Goal: Task Accomplishment & Management: Use online tool/utility

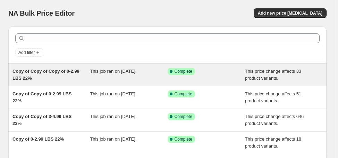
click at [65, 70] on span "Copy of Copy of Copy of 0-2.99 LBS 22%" at bounding box center [46, 74] width 67 height 12
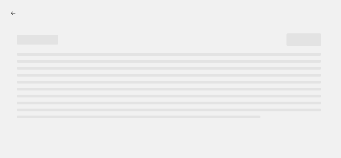
select select "margin"
select select "no_change"
select select "vendor"
select select "not_equal"
select select "collection"
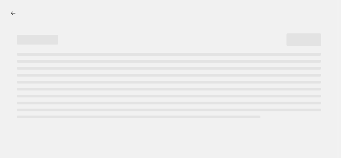
select select "product_status"
select select "draft"
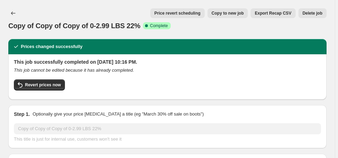
click at [318, 14] on span "Delete job" at bounding box center [313, 13] width 20 height 6
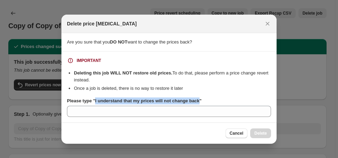
drag, startPoint x: 93, startPoint y: 101, endPoint x: 198, endPoint y: 102, distance: 104.6
click at [198, 102] on b "Please type "I understand that my prices will not change back"" at bounding box center [134, 100] width 135 height 5
copy b "I understand that my prices will not change back"
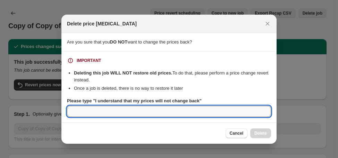
paste input "I understand that my prices will not change back"
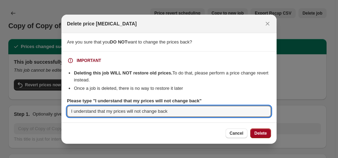
type input "I understand that my prices will not change back"
click at [261, 135] on span "Delete" at bounding box center [261, 133] width 13 height 6
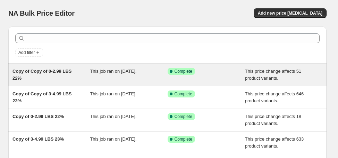
click at [58, 73] on span "Copy of Copy of 0-2.99 LBS 22%" at bounding box center [42, 74] width 59 height 12
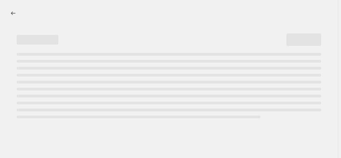
select select "margin"
select select "no_change"
select select "vendor"
select select "not_equal"
select select "collection"
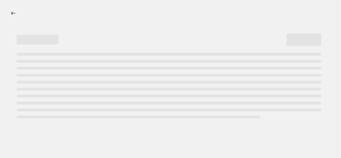
select select "product_status"
select select "draft"
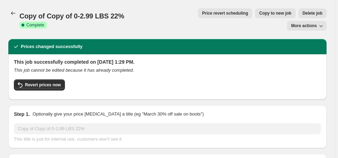
click at [303, 15] on span "Delete job" at bounding box center [313, 13] width 20 height 6
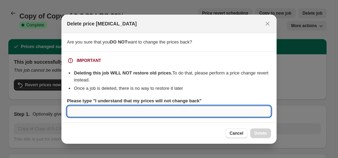
paste input "I understand that my prices will not change back"
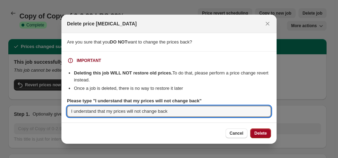
type input "I understand that my prices will not change back"
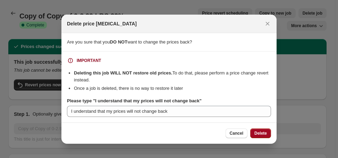
click at [262, 133] on span "Delete" at bounding box center [261, 133] width 13 height 6
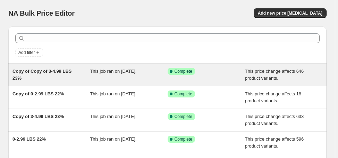
click at [57, 72] on span "Copy of Copy of 3-4.99 LBS 23%" at bounding box center [42, 74] width 59 height 12
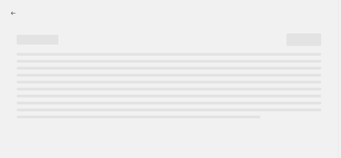
select select "margin"
select select "no_change"
select select "vendor"
select select "not_equal"
select select "collection"
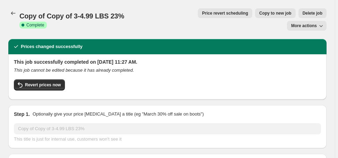
click at [303, 15] on span "Delete job" at bounding box center [313, 13] width 20 height 6
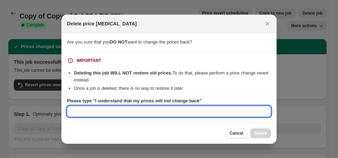
paste input "I understand that my prices will not change back"
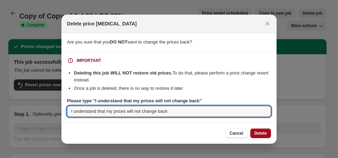
type input "I understand that my prices will not change back"
click at [263, 133] on span "Delete" at bounding box center [261, 133] width 13 height 6
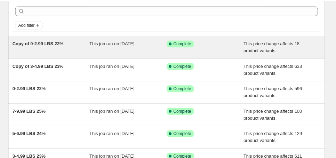
scroll to position [56, 0]
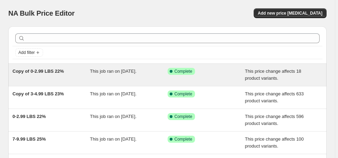
click at [55, 70] on span "Copy of 0-2.99 LBS 22%" at bounding box center [38, 70] width 51 height 5
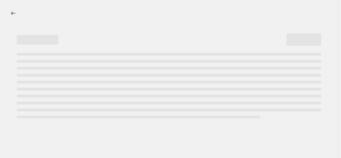
select select "margin"
select select "no_change"
select select "vendor"
select select "not_equal"
select select "collection"
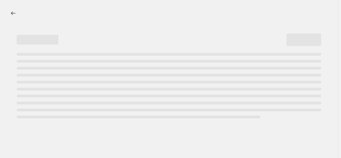
select select "product_status"
select select "draft"
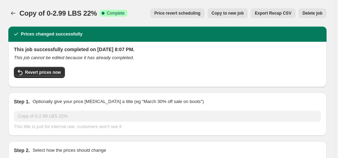
click at [233, 15] on span "Copy to new job" at bounding box center [228, 13] width 32 height 6
select select "margin"
select select "no_change"
select select "vendor"
select select "not_equal"
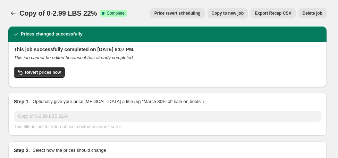
select select "collection"
select select "product_status"
select select "draft"
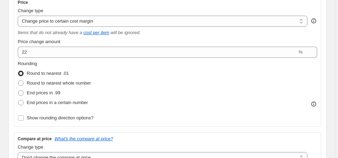
scroll to position [139, 0]
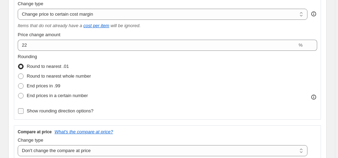
click at [71, 110] on span "Show rounding direction options?" at bounding box center [60, 110] width 67 height 5
click at [24, 110] on input "Show rounding direction options?" at bounding box center [21, 111] width 6 height 6
checkbox input "true"
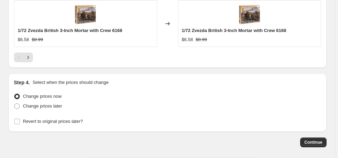
scroll to position [916, 0]
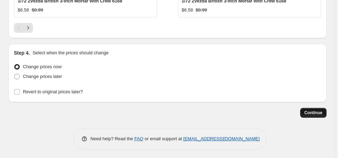
click at [313, 111] on span "Continue" at bounding box center [314, 113] width 18 height 6
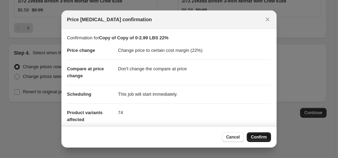
click at [259, 134] on span "Confirm" at bounding box center [259, 137] width 16 height 6
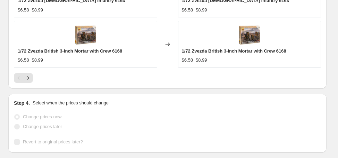
scroll to position [934, 0]
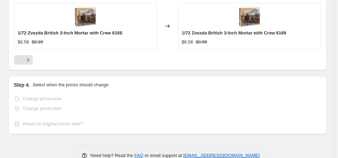
select select "margin"
select select "no_change"
select select "vendor"
select select "not_equal"
select select "collection"
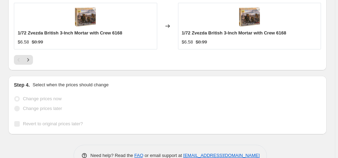
select select "product_status"
select select "draft"
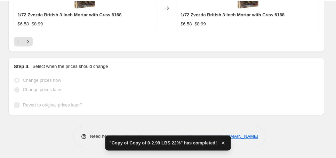
scroll to position [0, 0]
